Goal: Use online tool/utility: Utilize a website feature to perform a specific function

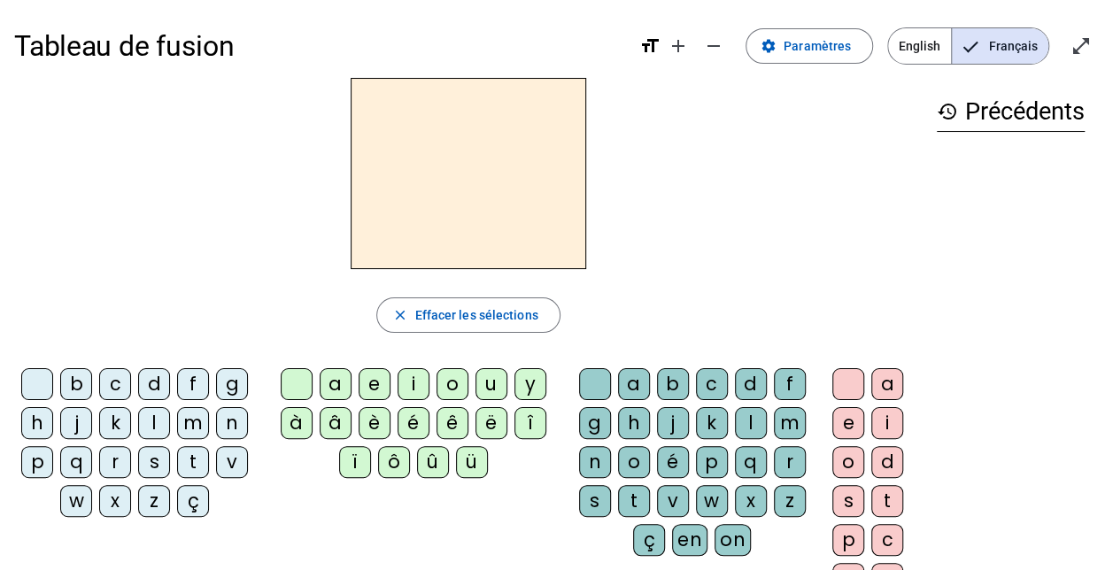
click at [161, 386] on div "d" at bounding box center [154, 384] width 32 height 32
click at [491, 391] on div "u" at bounding box center [492, 384] width 32 height 32
click at [195, 386] on div "f" at bounding box center [193, 384] width 32 height 32
click at [191, 460] on div "t" at bounding box center [193, 462] width 32 height 32
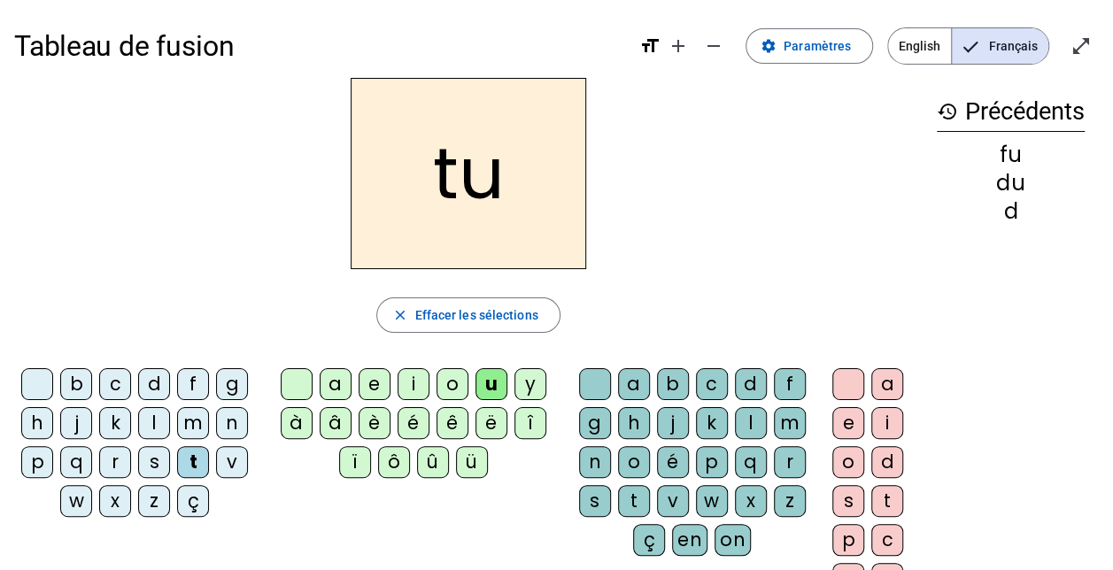
click at [339, 389] on div "a" at bounding box center [336, 384] width 32 height 32
click at [374, 377] on div "e" at bounding box center [375, 384] width 32 height 32
click at [144, 383] on div "d" at bounding box center [154, 384] width 32 height 32
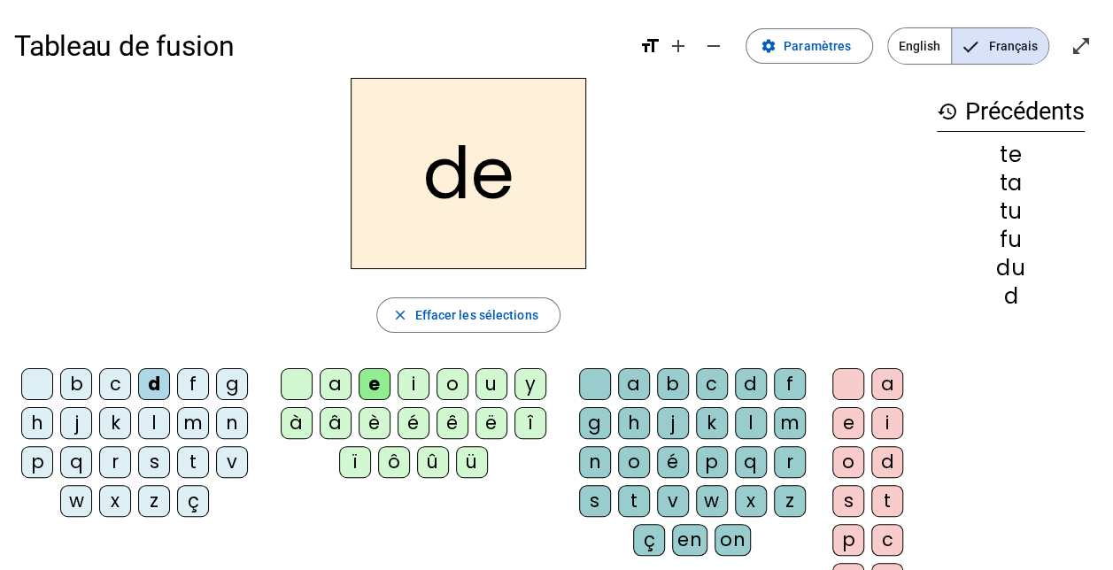
click at [76, 418] on div "j" at bounding box center [76, 423] width 32 height 32
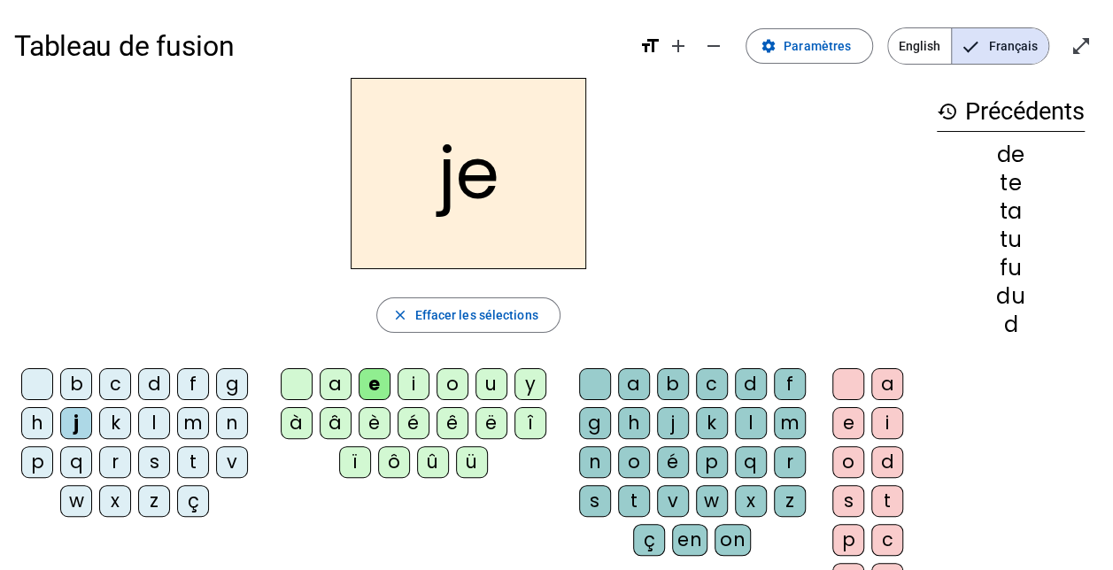
click at [198, 413] on div "m" at bounding box center [193, 423] width 32 height 32
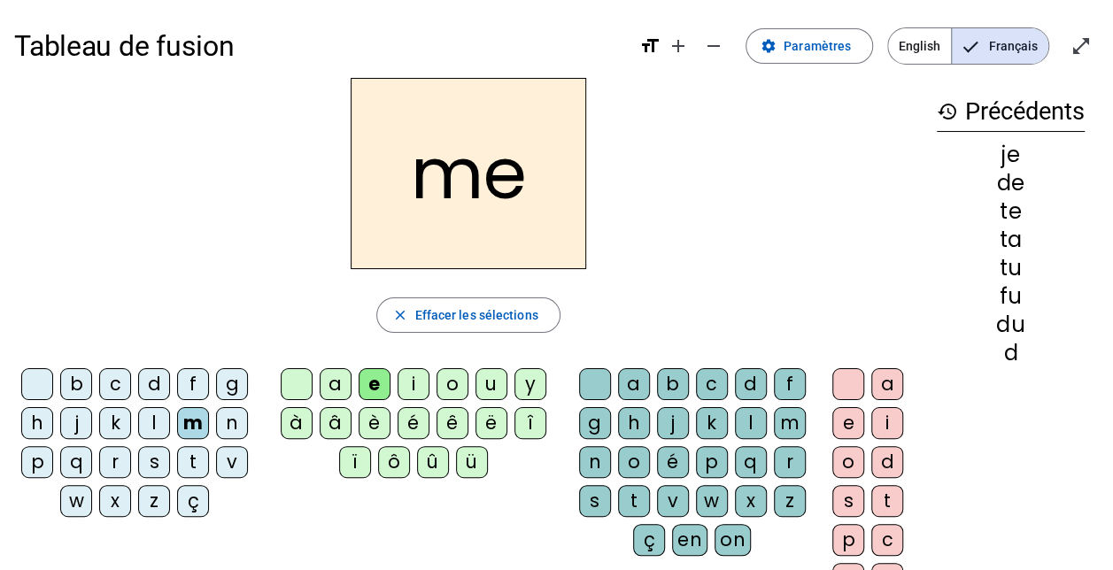
click at [335, 379] on div "a" at bounding box center [336, 384] width 32 height 32
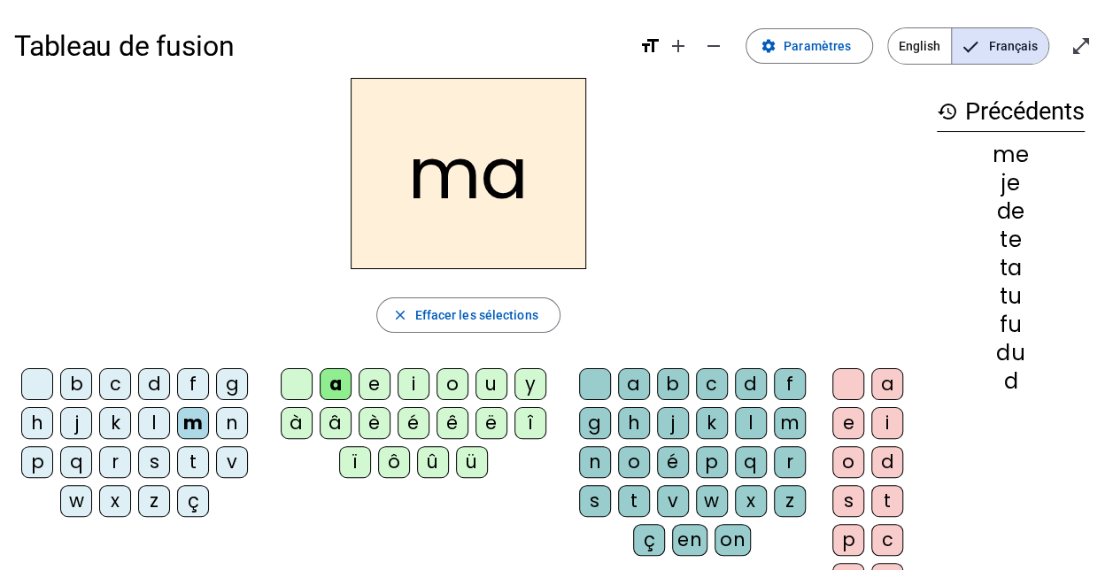
click at [156, 421] on div "l" at bounding box center [154, 423] width 32 height 32
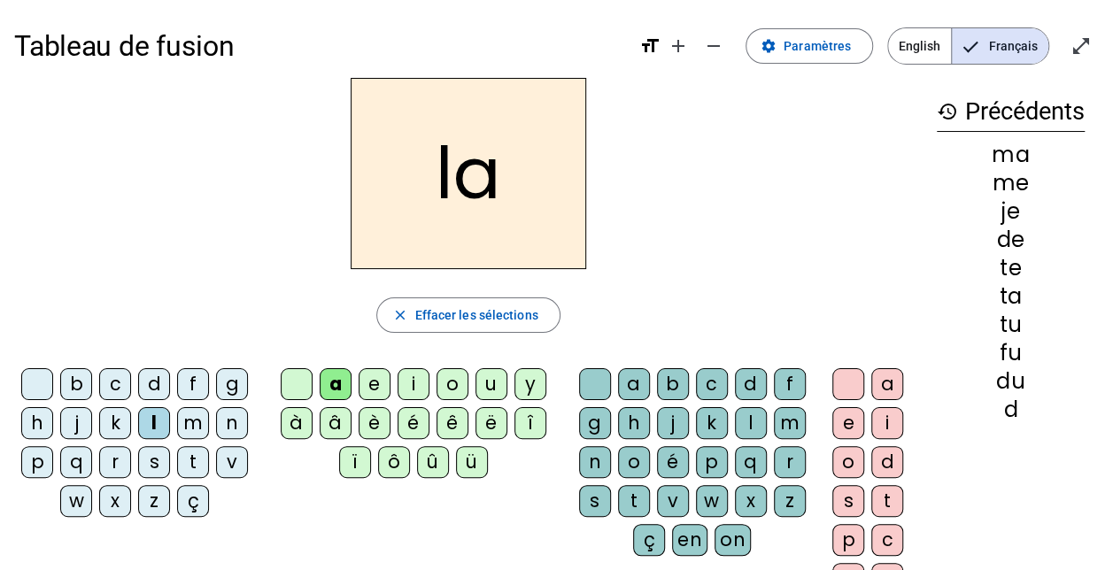
click at [190, 418] on div "m" at bounding box center [193, 423] width 32 height 32
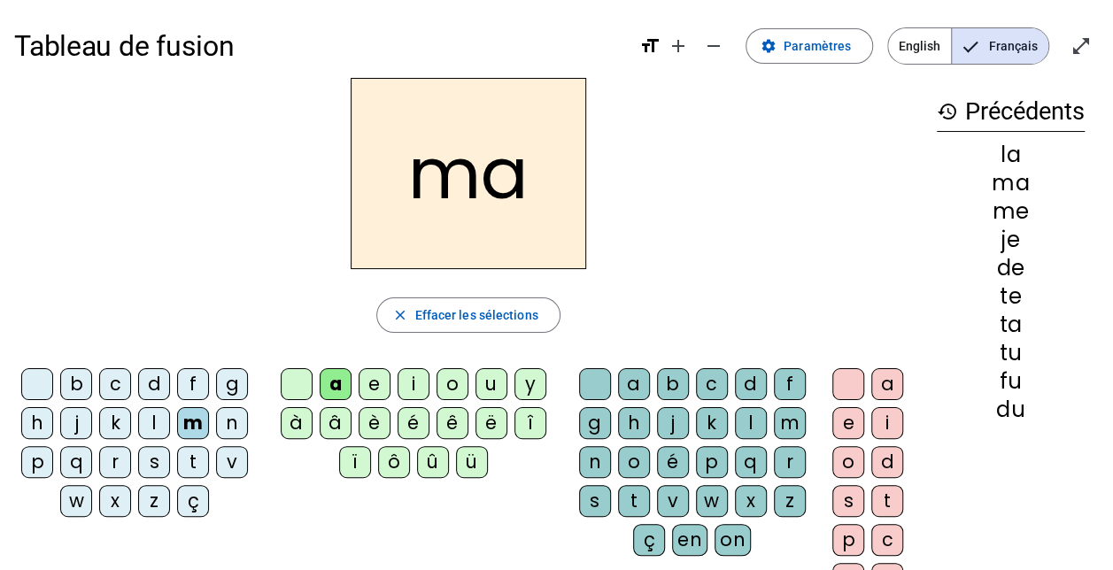
click at [740, 418] on div "l" at bounding box center [751, 423] width 32 height 32
